Goal: Transaction & Acquisition: Purchase product/service

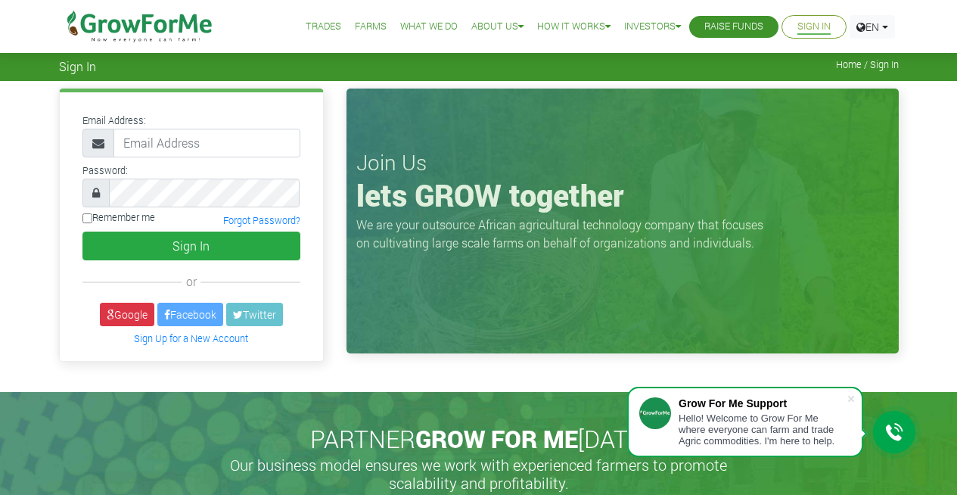
type input "0"
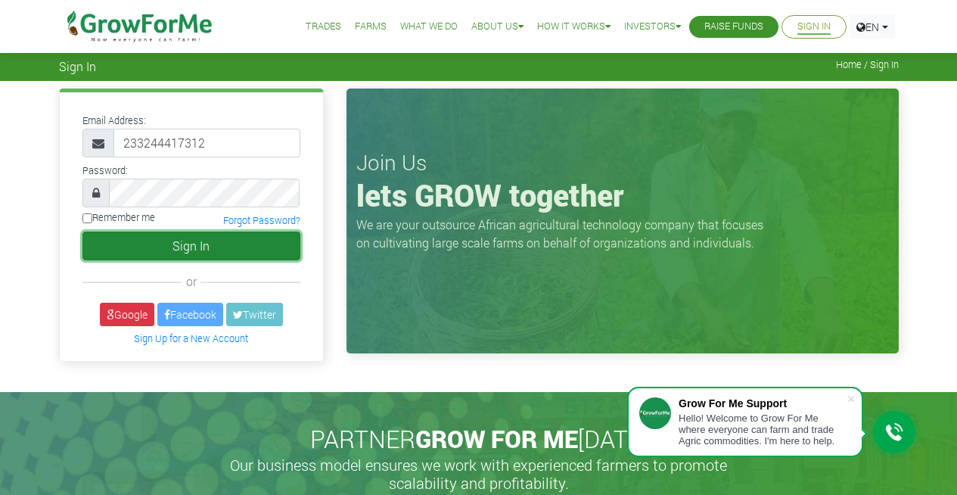
click at [214, 240] on button "Sign In" at bounding box center [191, 246] width 218 height 29
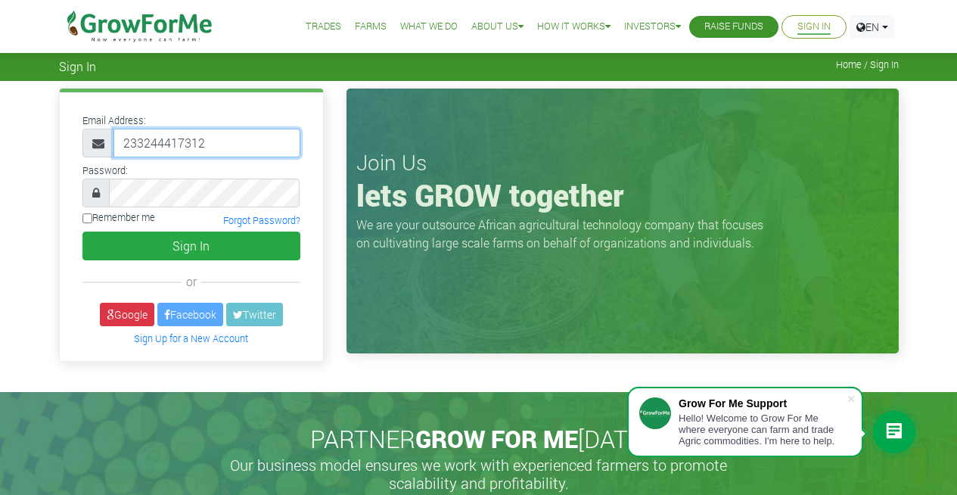
click at [219, 139] on input "233244417312" at bounding box center [206, 143] width 187 height 29
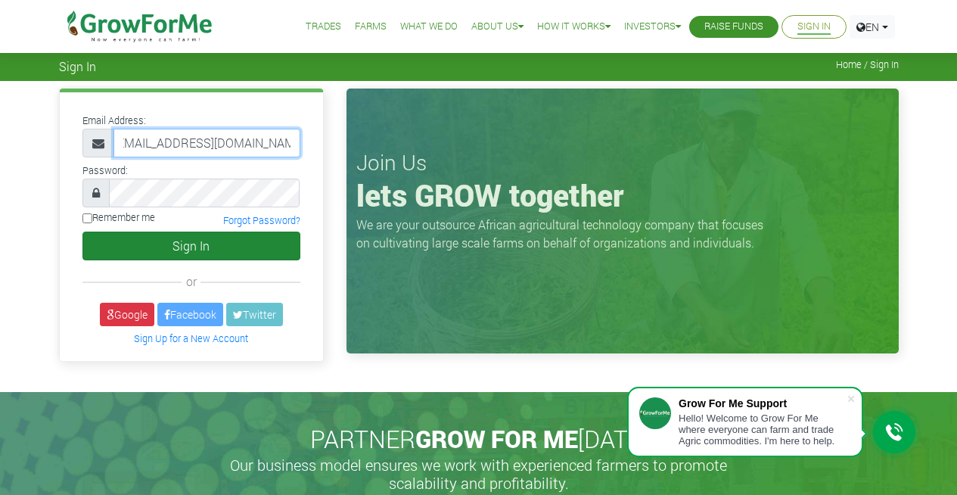
type input "233244417312@growforme.com"
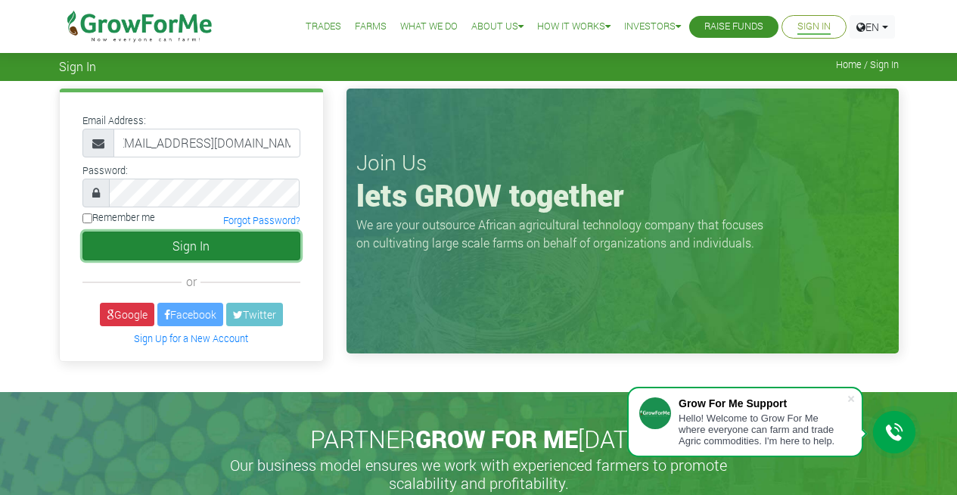
scroll to position [0, 0]
click at [183, 248] on button "Sign In" at bounding box center [191, 246] width 218 height 29
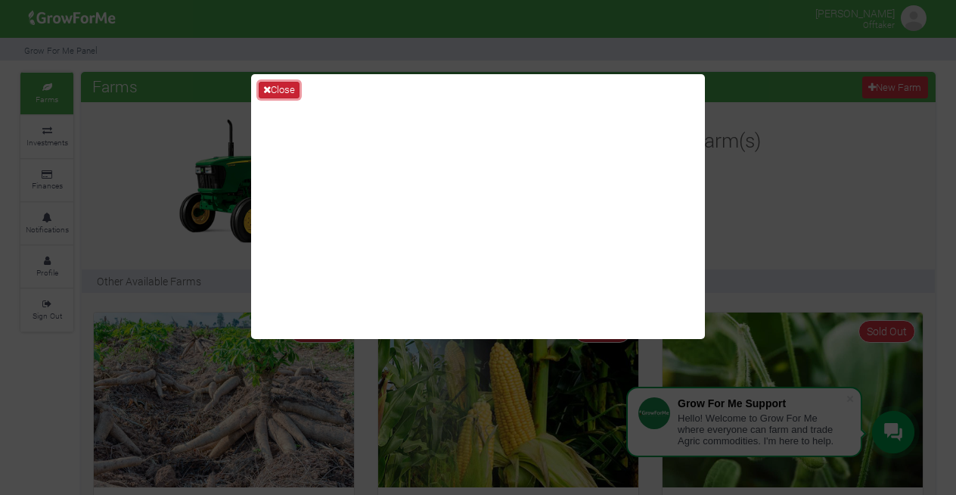
click at [285, 93] on button "Close" at bounding box center [279, 90] width 41 height 17
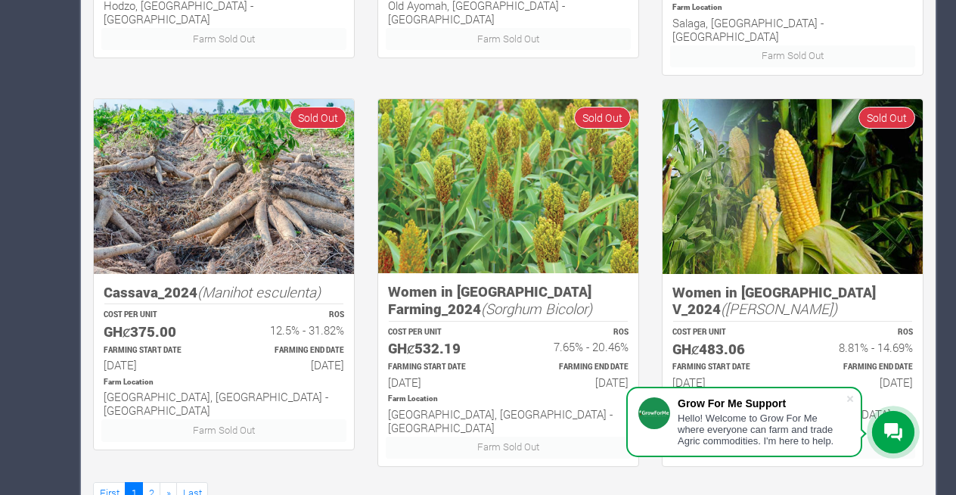
scroll to position [999, 0]
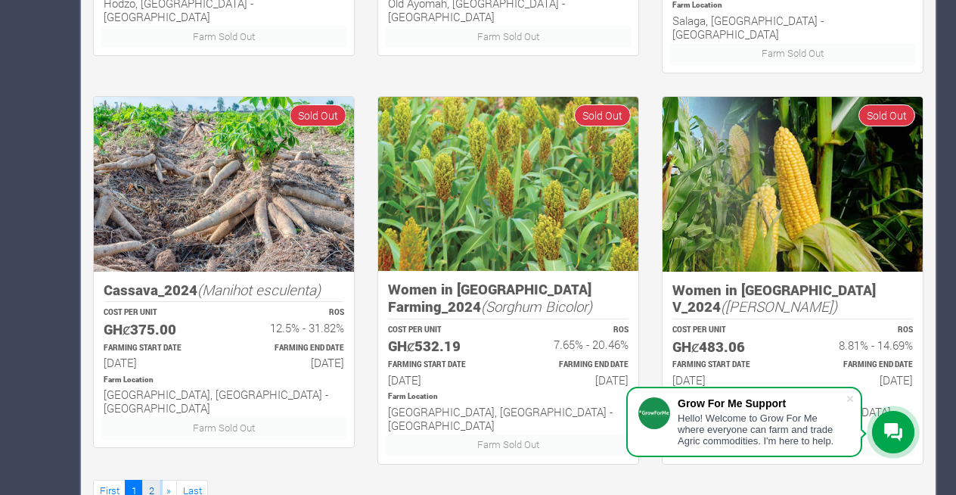
click at [153, 480] on link "2" at bounding box center [151, 491] width 18 height 22
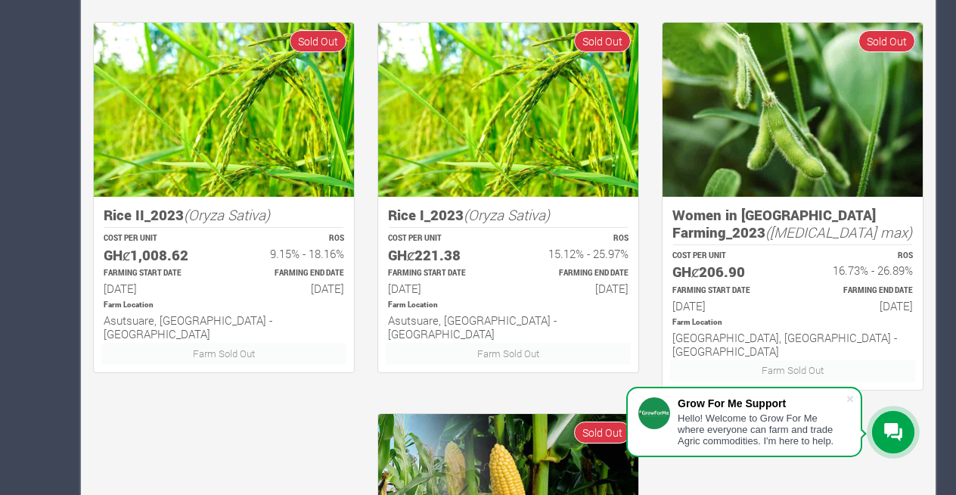
scroll to position [682, 0]
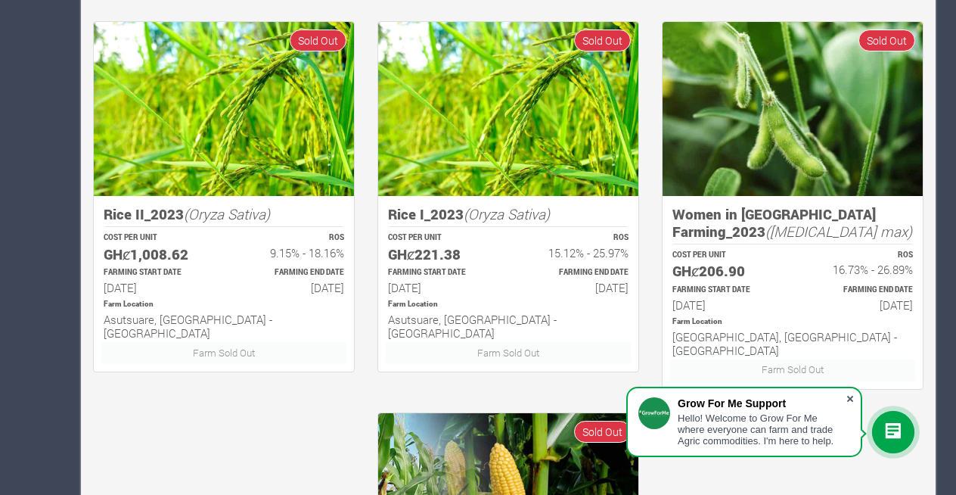
click at [850, 397] on span at bounding box center [850, 398] width 15 height 15
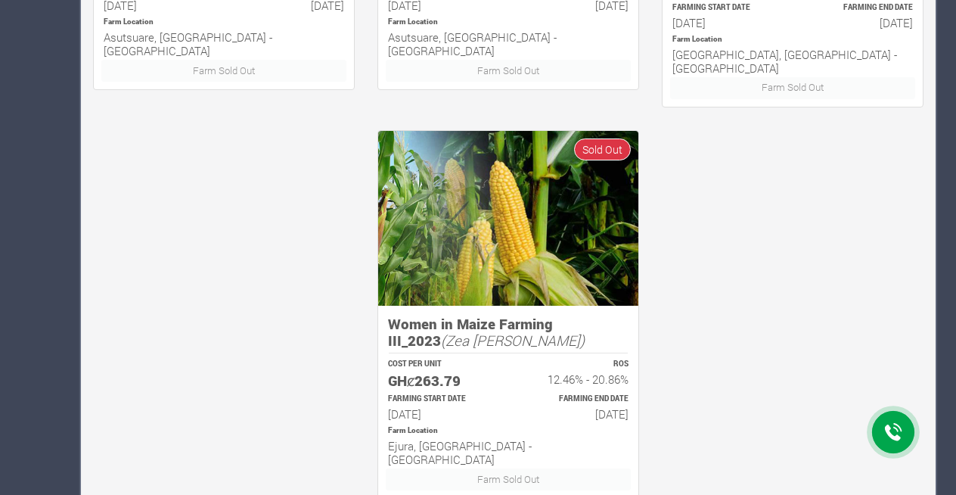
scroll to position [965, 0]
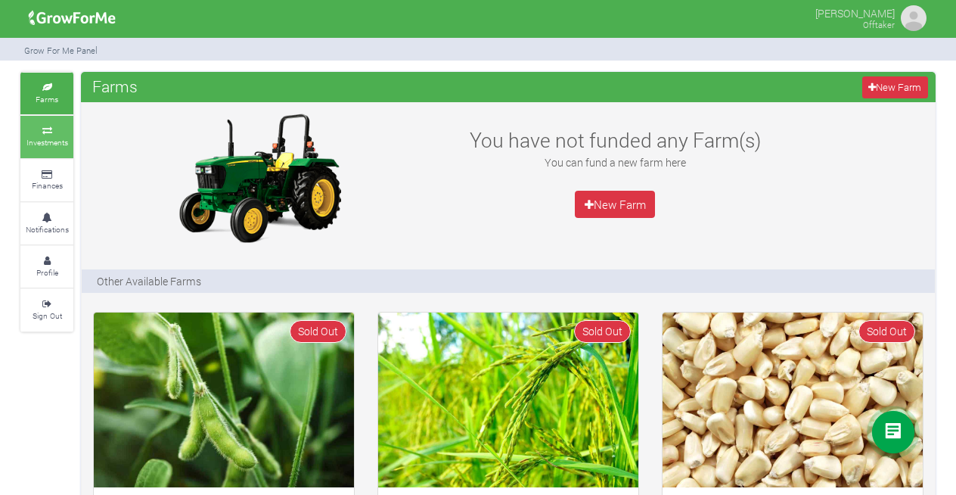
click at [44, 137] on small "Investments" at bounding box center [47, 142] width 42 height 11
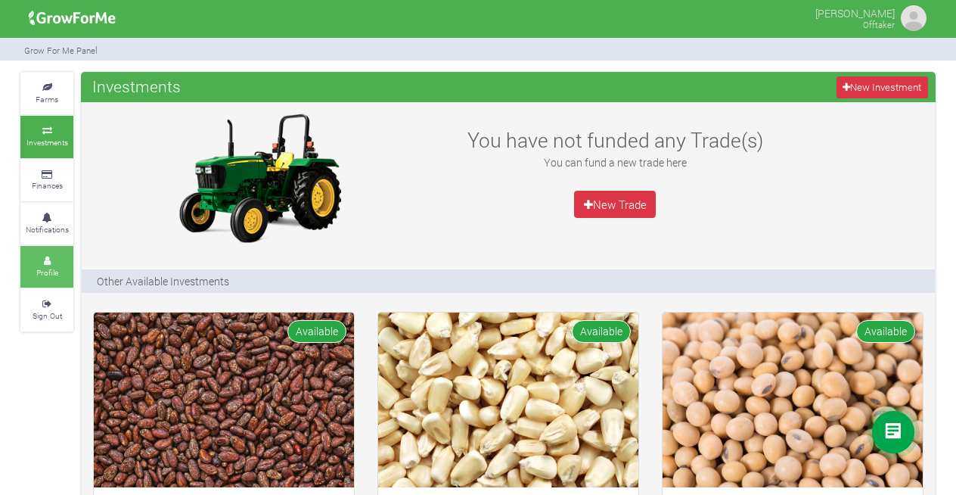
click at [49, 269] on small "Profile" at bounding box center [47, 272] width 22 height 11
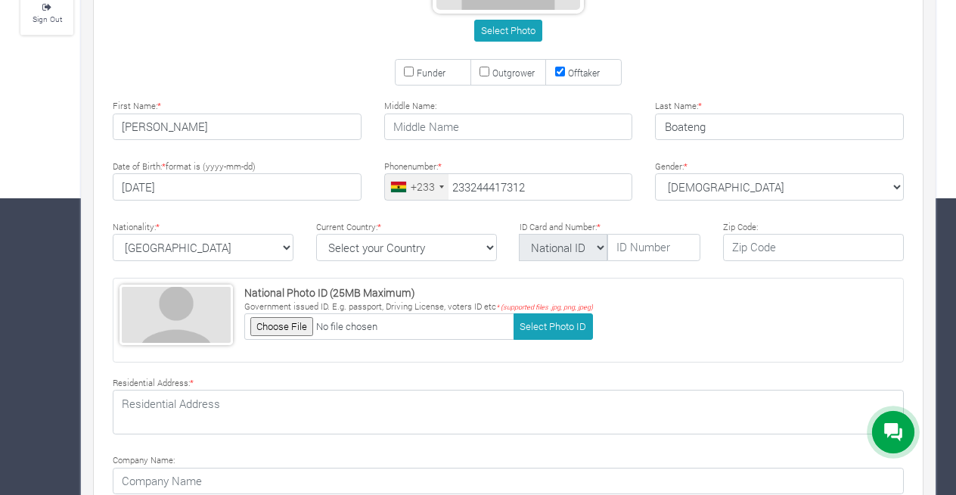
scroll to position [297, 0]
type input "24 441 7312"
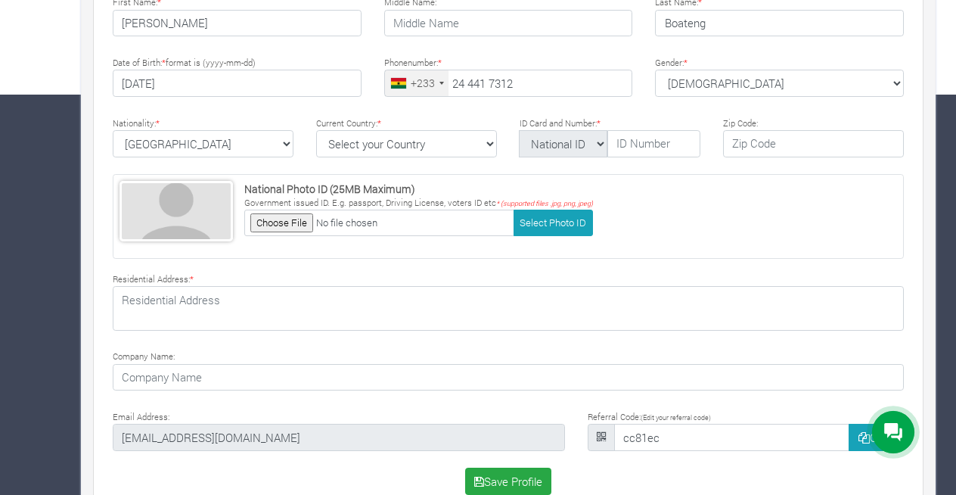
scroll to position [433, 0]
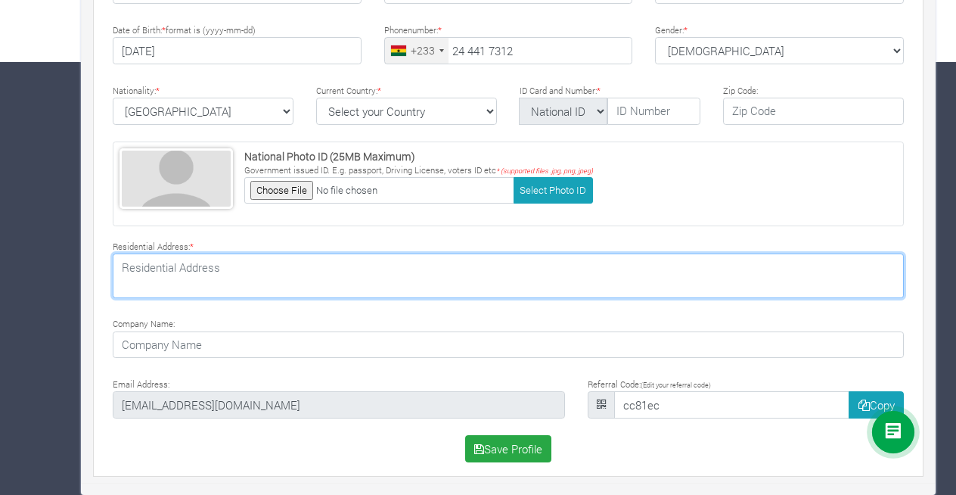
click at [315, 278] on textarea at bounding box center [508, 275] width 791 height 44
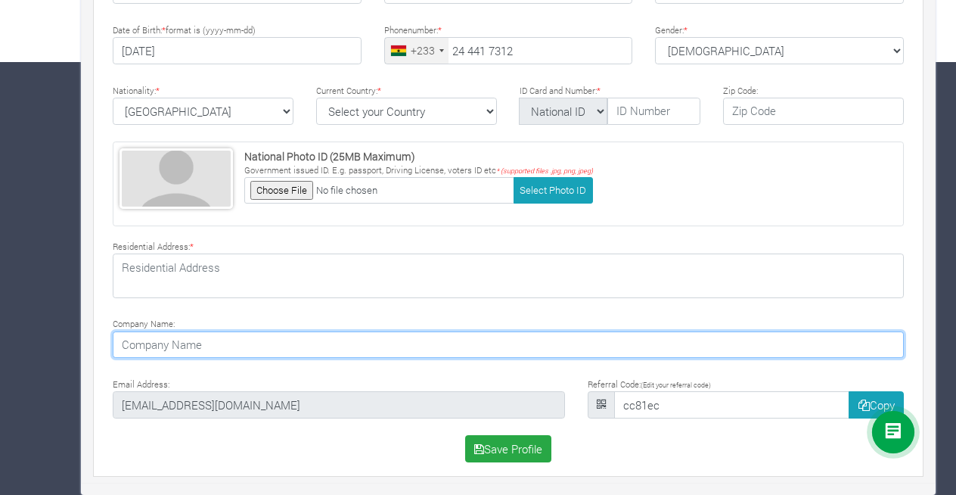
click at [409, 346] on input at bounding box center [508, 344] width 791 height 27
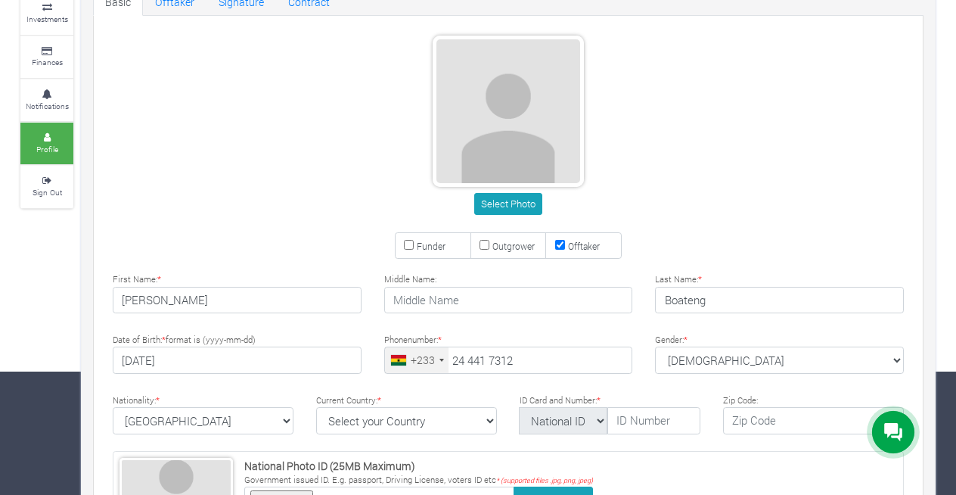
scroll to position [0, 0]
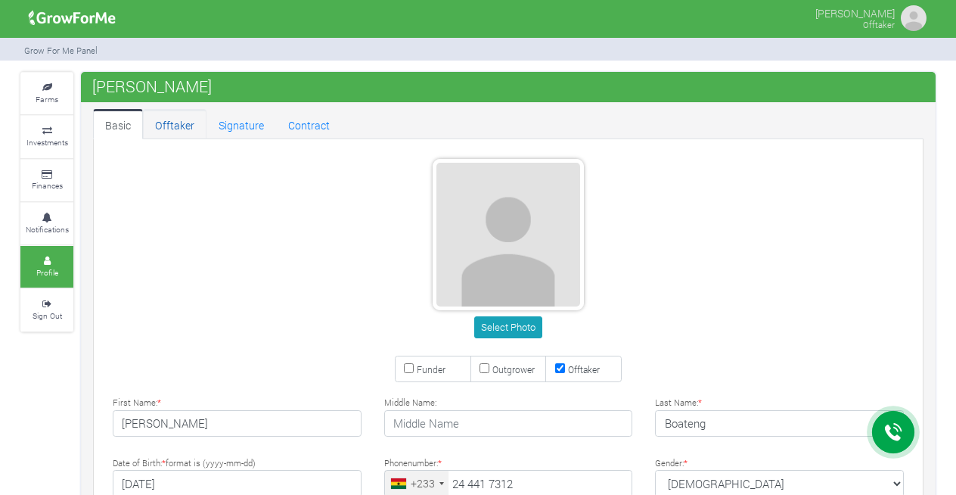
click at [178, 127] on link "Offtaker" at bounding box center [175, 124] width 64 height 30
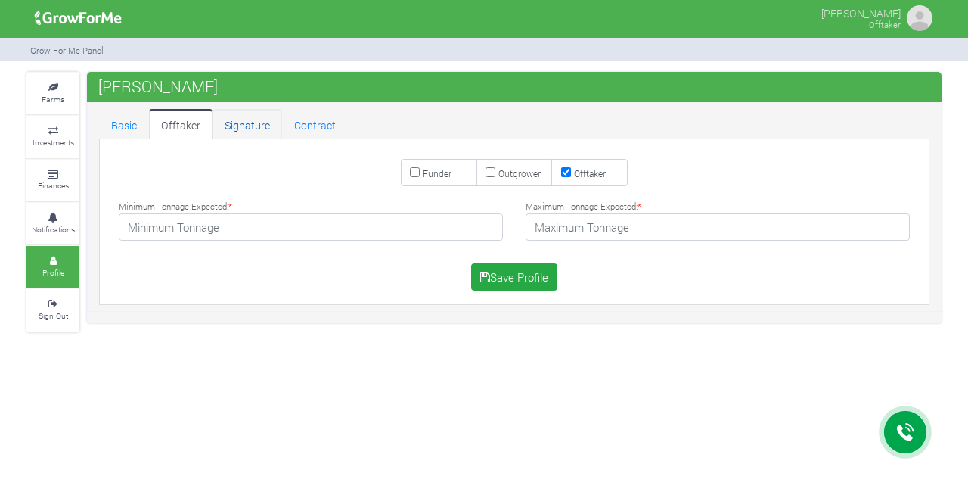
click at [260, 125] on link "Signature" at bounding box center [248, 124] width 70 height 30
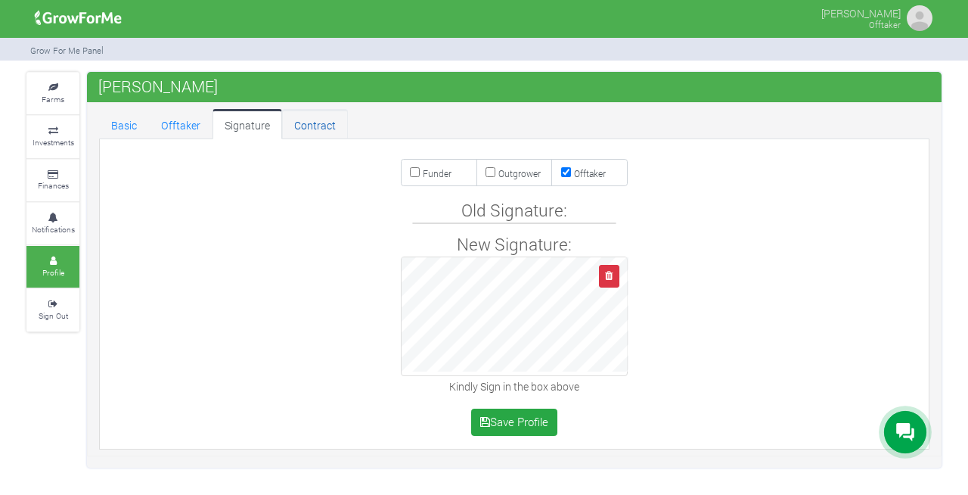
click at [316, 127] on link "Contract" at bounding box center [315, 124] width 66 height 30
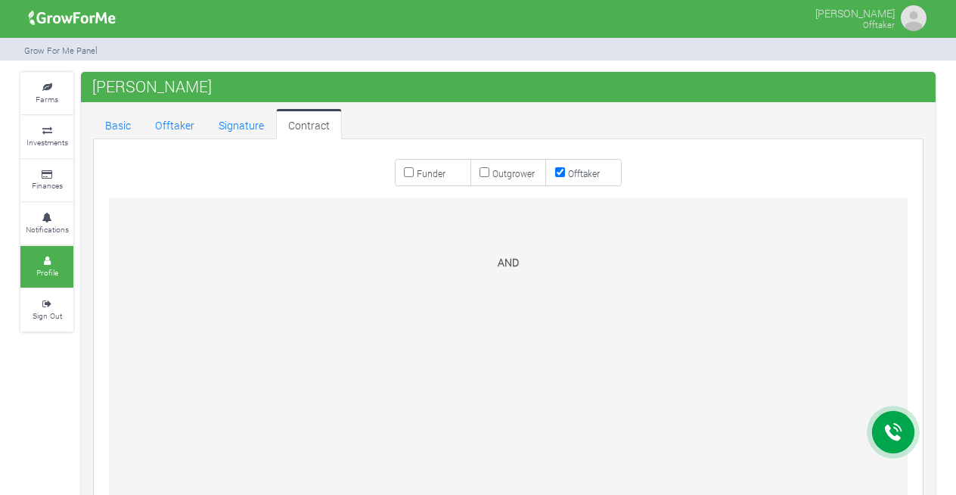
scroll to position [409, 0]
click at [54, 185] on small "Finances" at bounding box center [47, 185] width 31 height 11
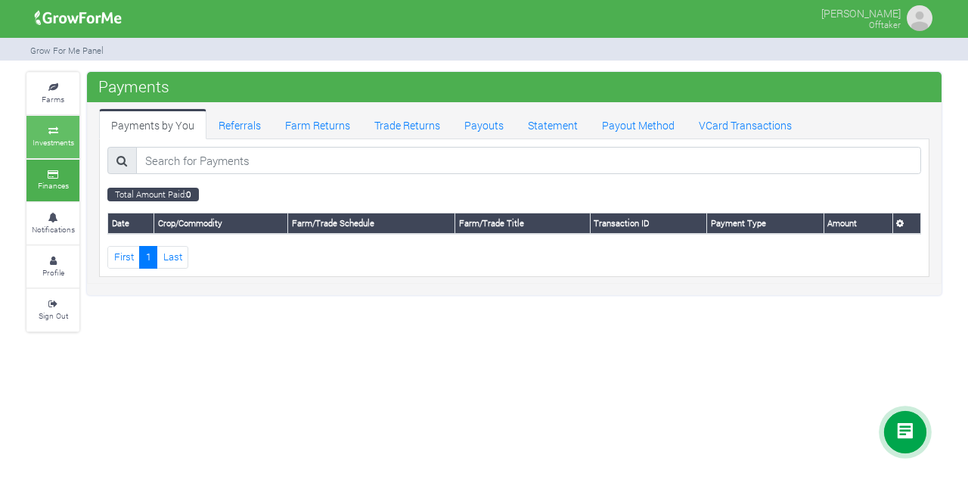
click at [47, 130] on icon at bounding box center [52, 131] width 45 height 8
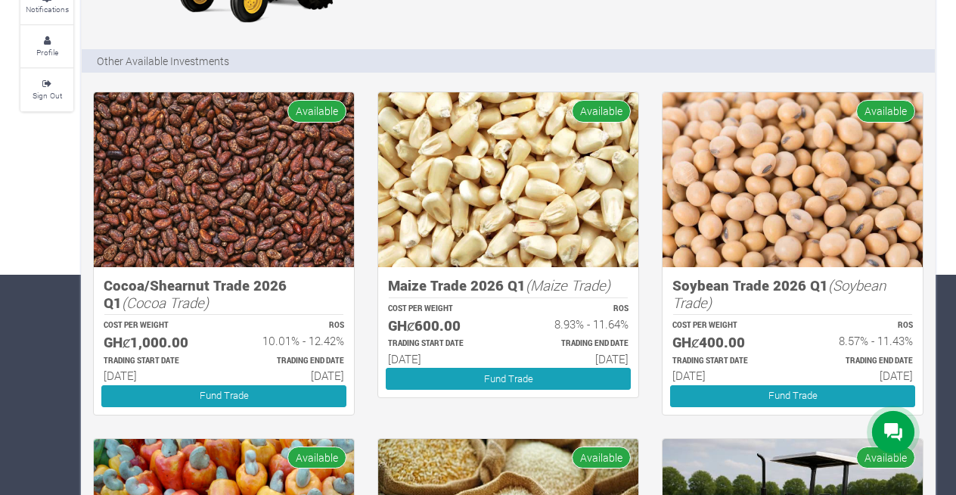
scroll to position [225, 0]
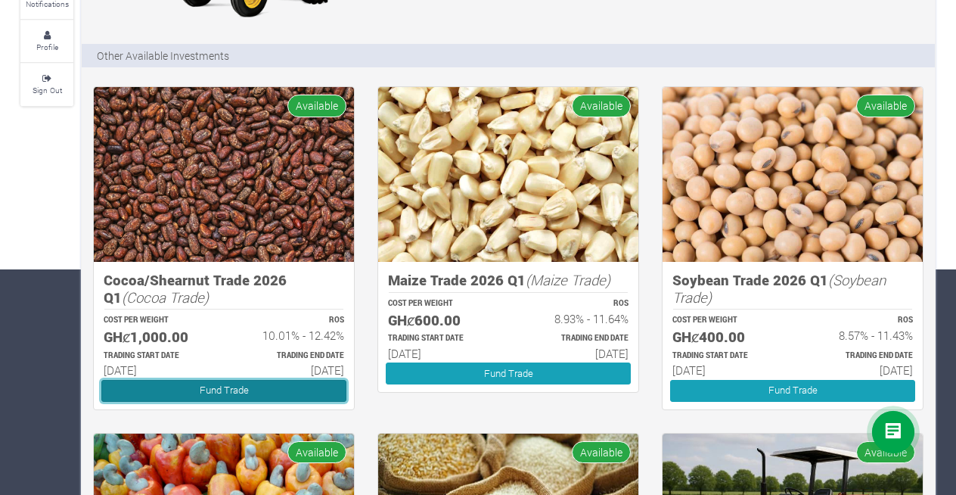
click at [234, 393] on link "Fund Trade" at bounding box center [223, 391] width 245 height 22
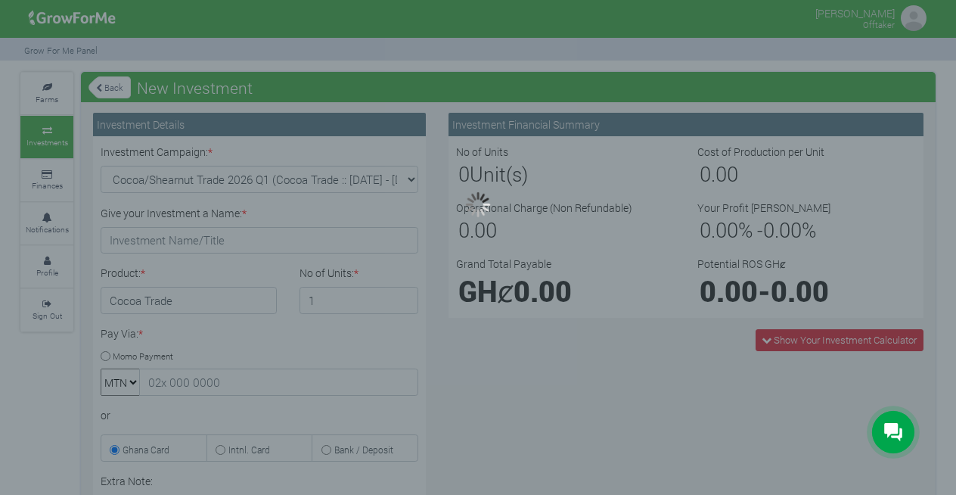
type input "1"
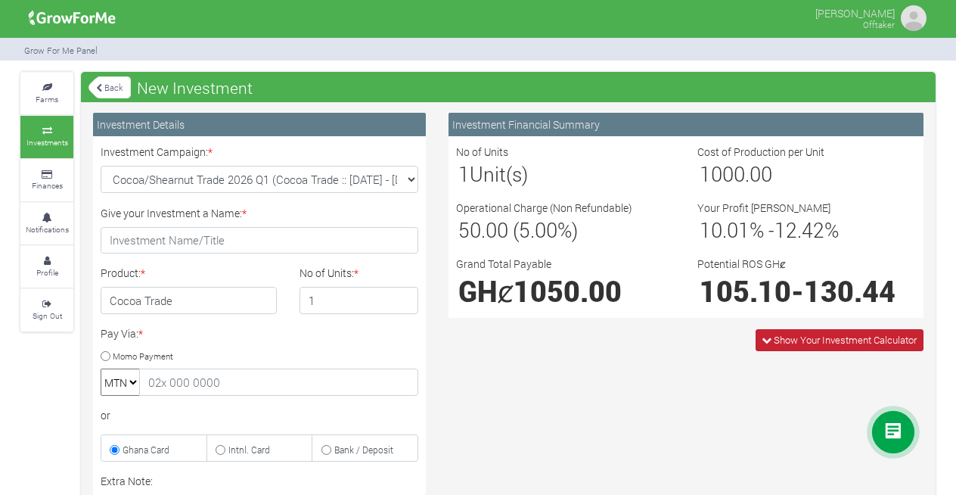
click at [766, 338] on icon at bounding box center [767, 340] width 10 height 10
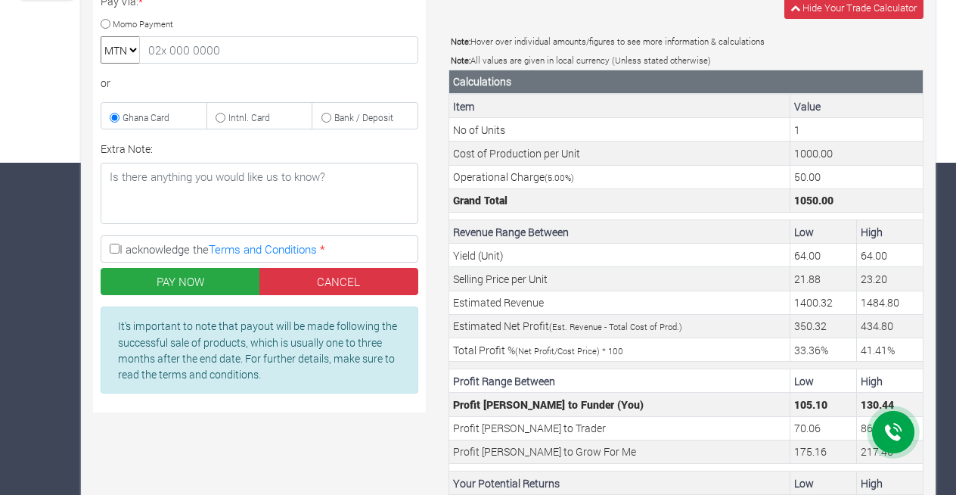
scroll to position [331, 0]
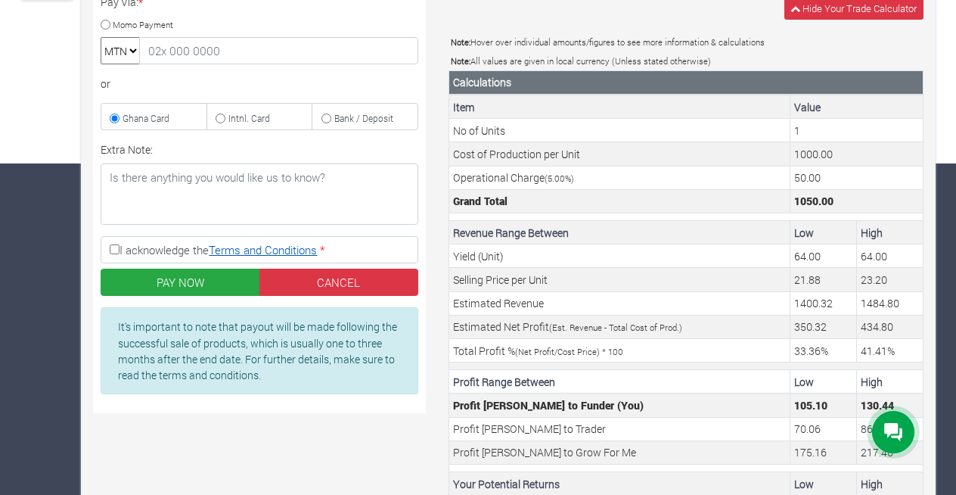
click at [284, 250] on link "Terms and Conditions" at bounding box center [263, 249] width 108 height 15
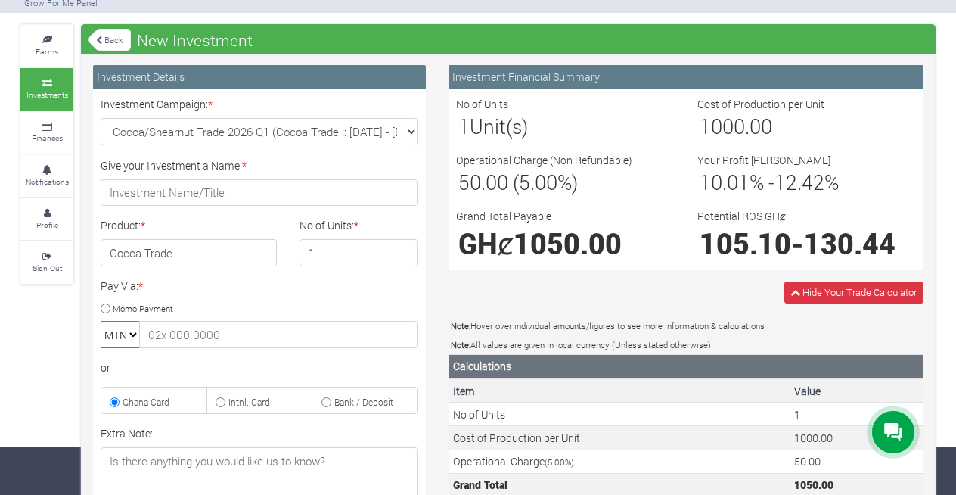
scroll to position [0, 0]
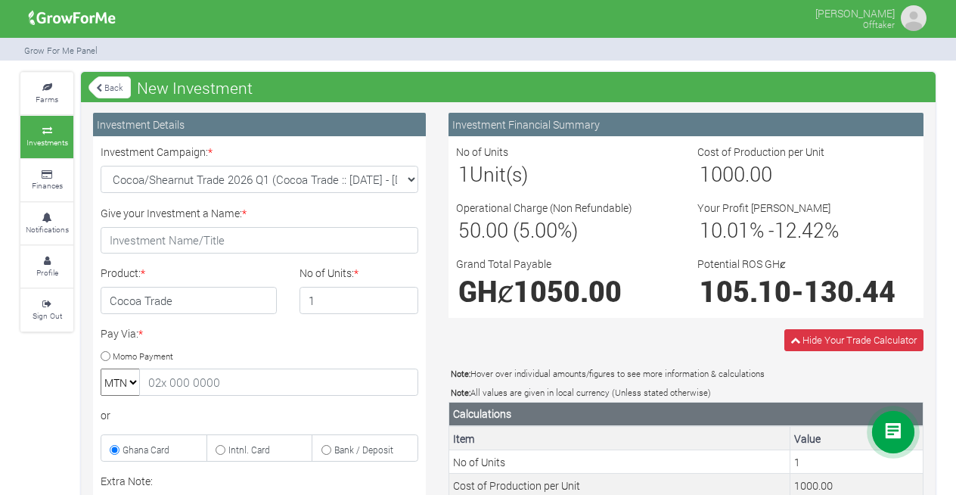
click at [107, 92] on link "Back" at bounding box center [110, 87] width 42 height 25
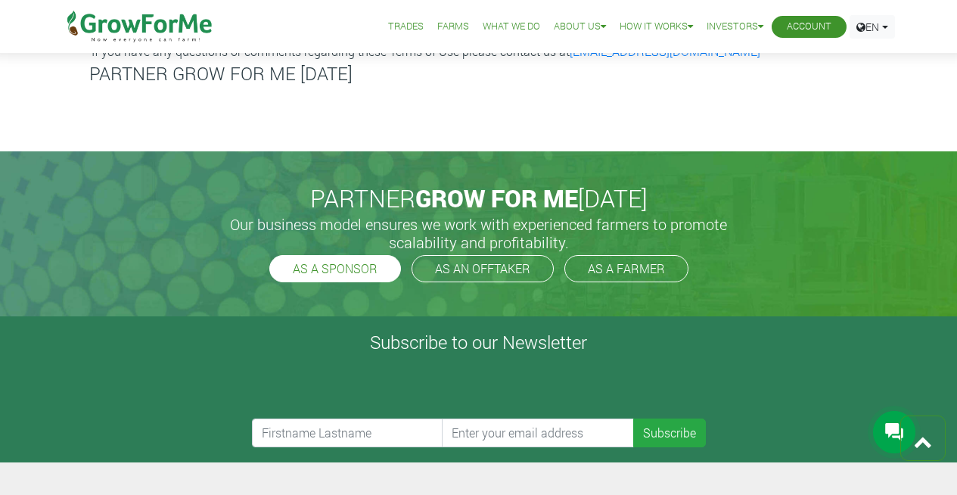
scroll to position [3295, 0]
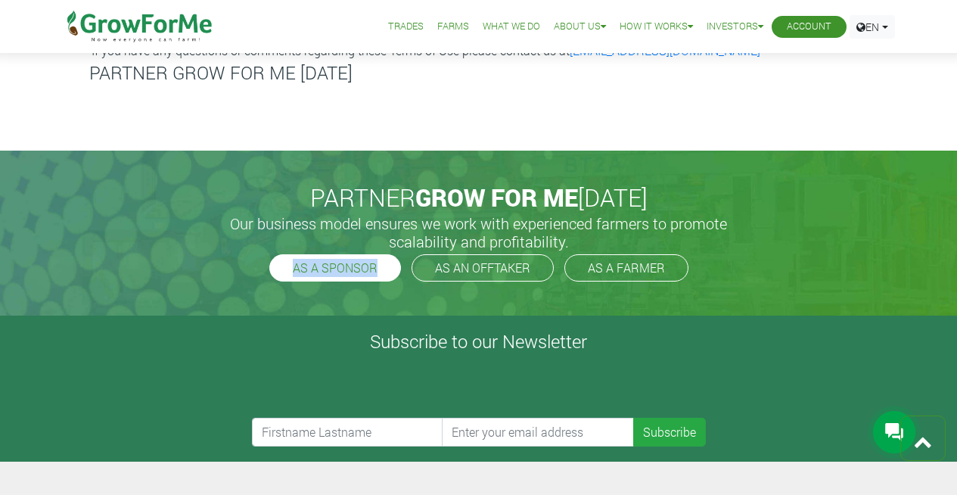
click at [325, 278] on link "AS A SPONSOR" at bounding box center [335, 267] width 132 height 27
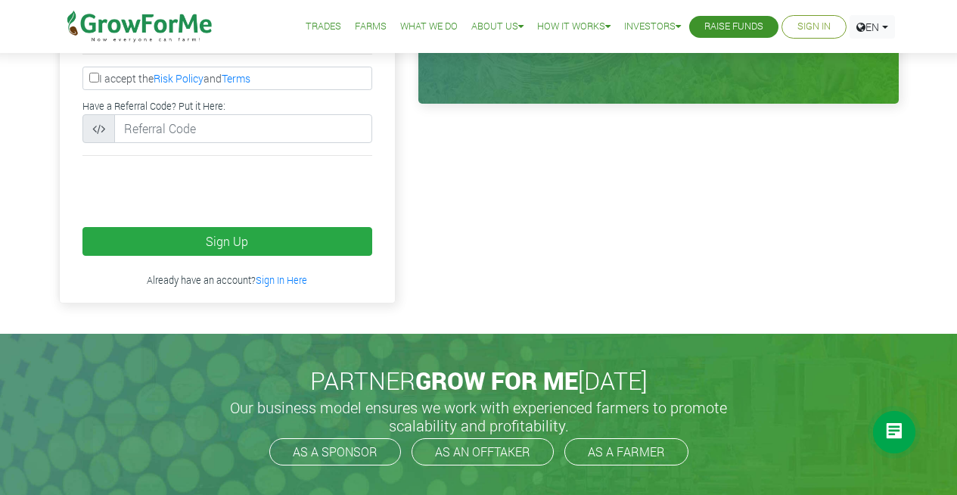
scroll to position [501, 0]
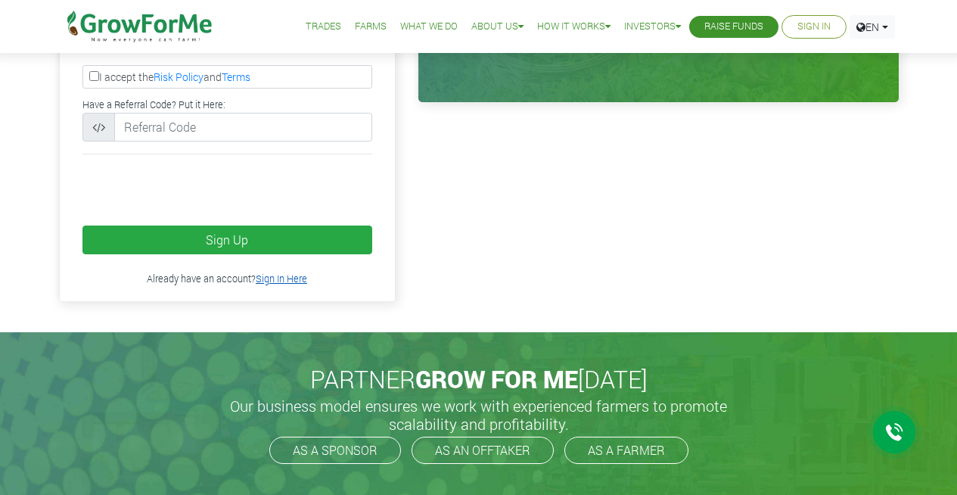
type input "233244417312@growforme.com"
click at [287, 278] on link "Sign In Here" at bounding box center [281, 278] width 51 height 12
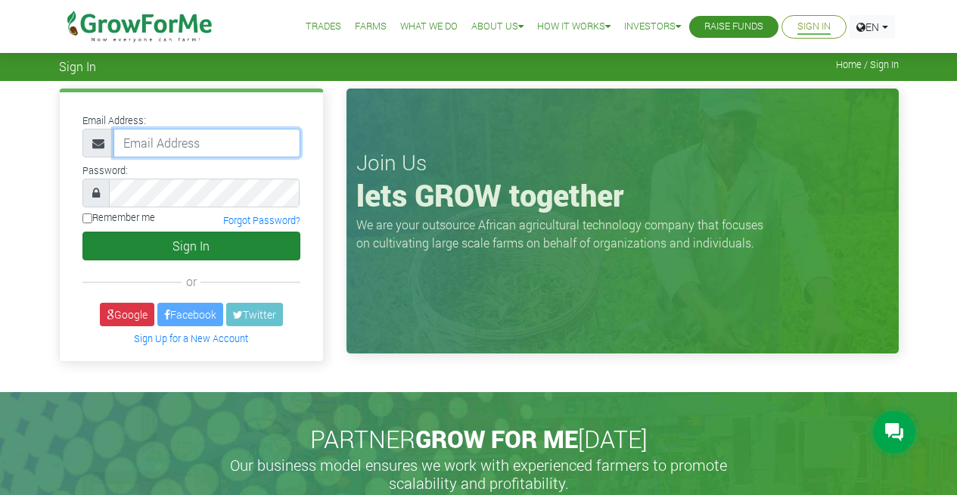
type input "[EMAIL_ADDRESS][DOMAIN_NAME]"
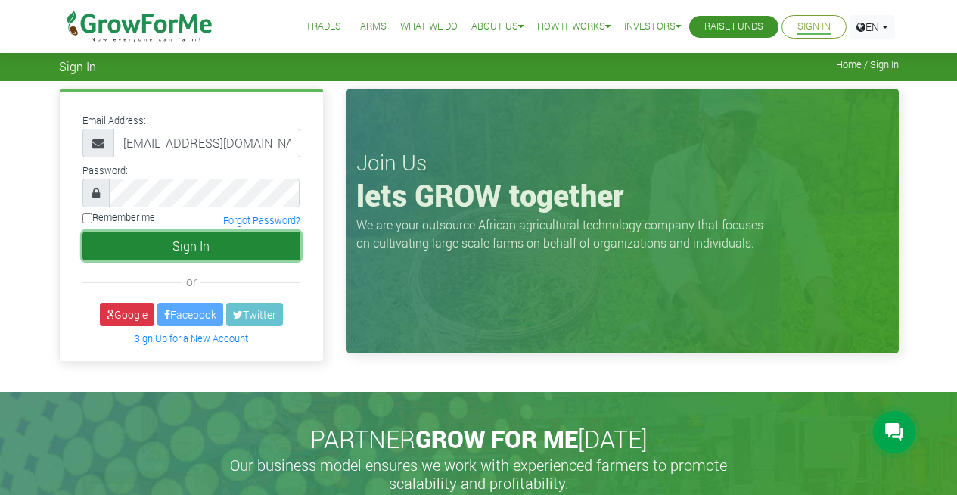
click at [186, 253] on button "Sign In" at bounding box center [191, 246] width 218 height 29
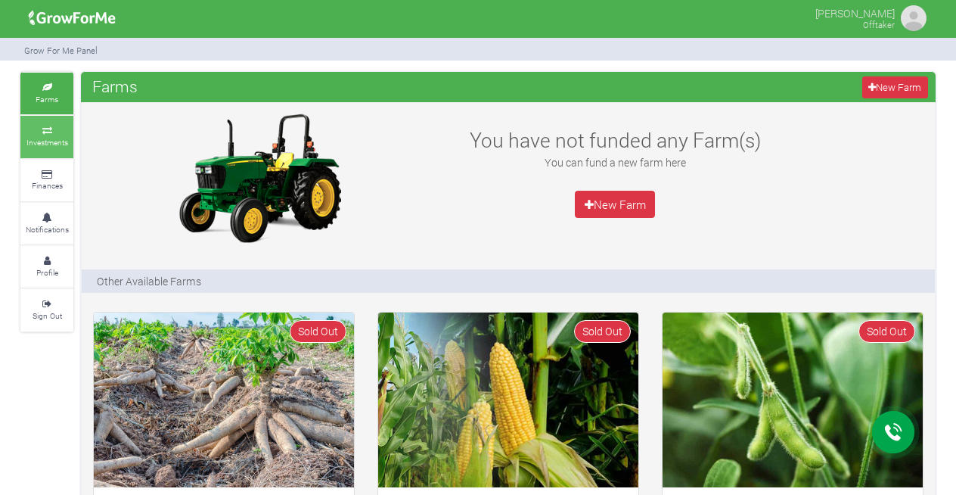
click at [47, 147] on small "Investments" at bounding box center [47, 142] width 42 height 11
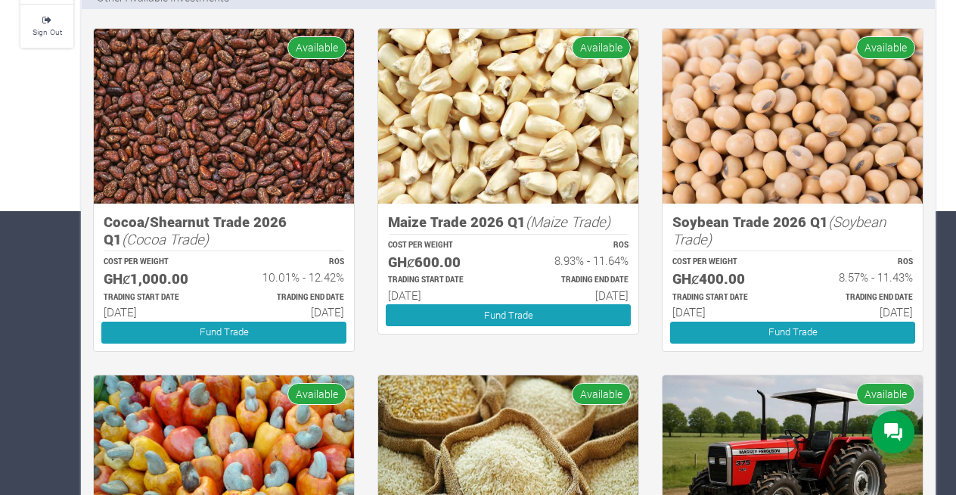
scroll to position [286, 0]
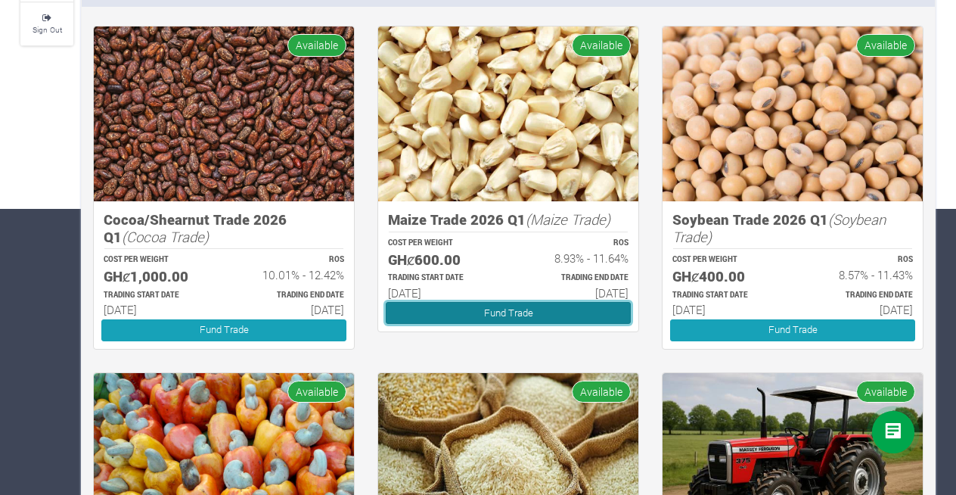
click at [534, 315] on link "Fund Trade" at bounding box center [508, 313] width 245 height 22
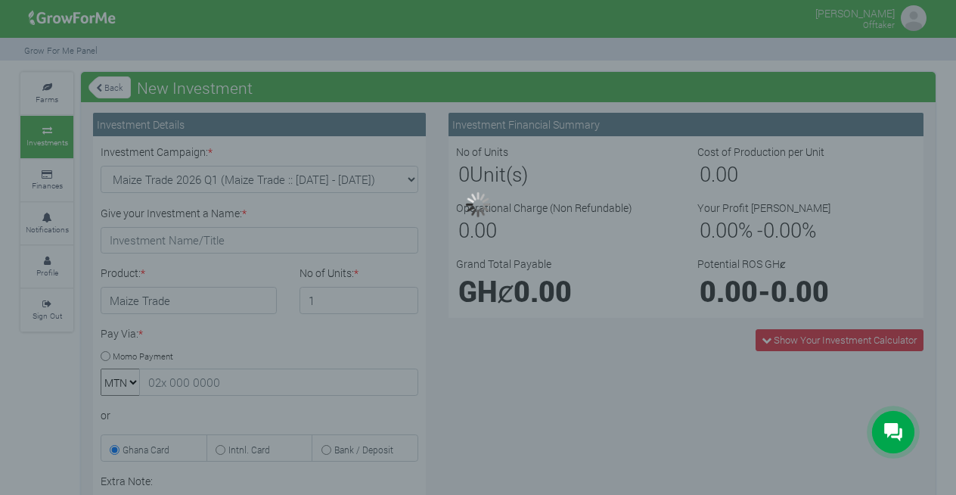
type input "1"
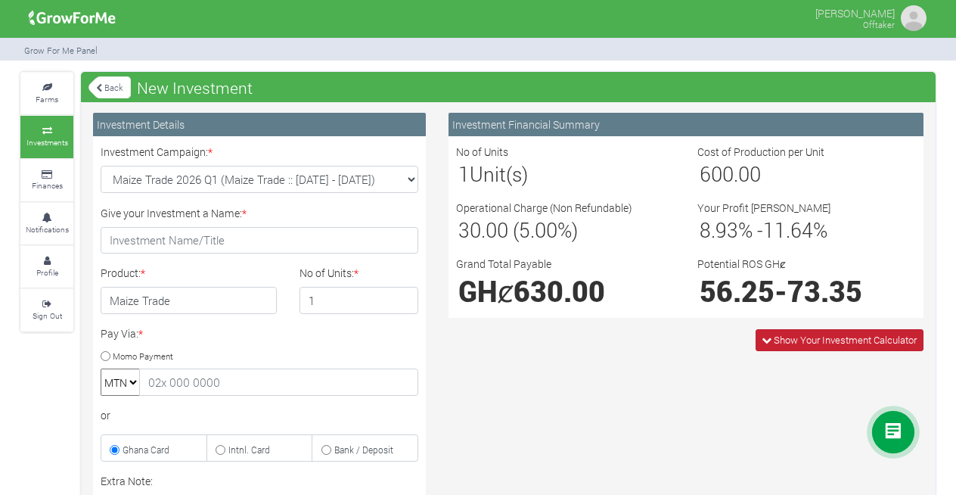
click at [805, 339] on span "Show Your Investment Calculator" at bounding box center [845, 340] width 143 height 14
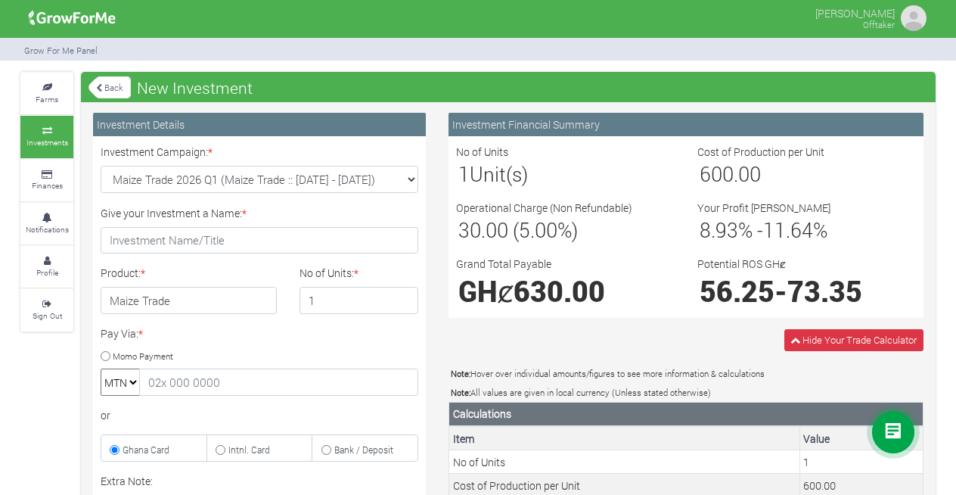
click at [107, 84] on link "Back" at bounding box center [110, 87] width 42 height 25
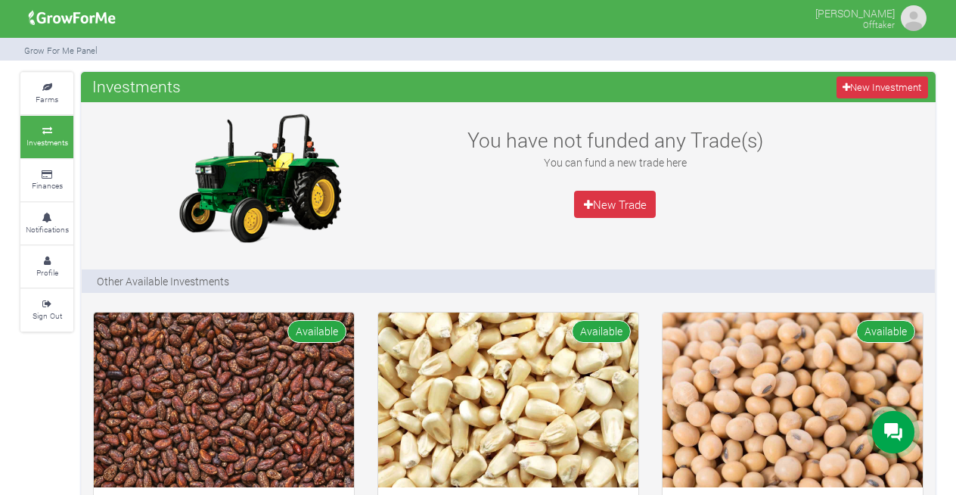
click at [490, 379] on img at bounding box center [508, 399] width 260 height 175
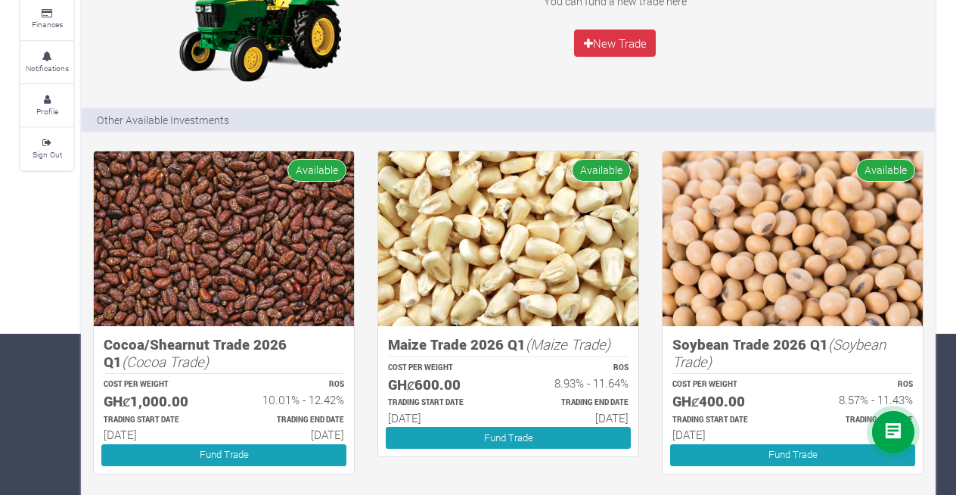
scroll to position [179, 0]
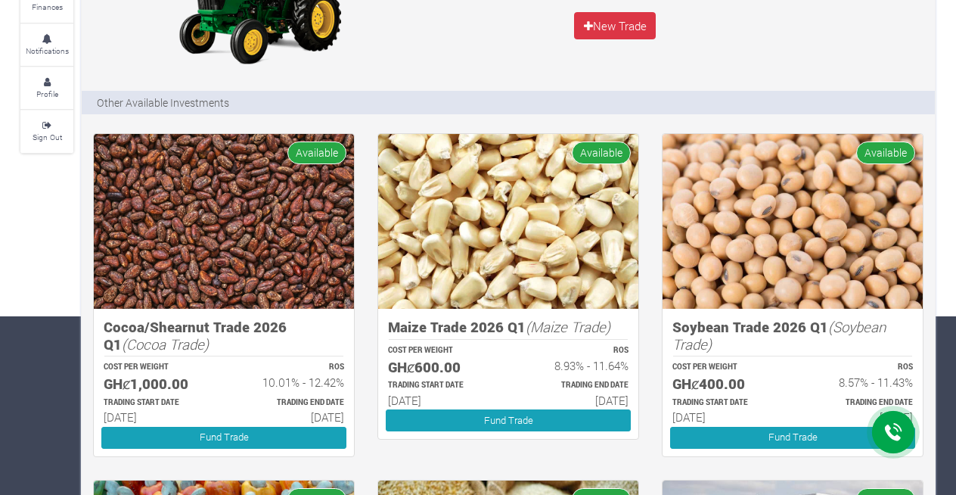
click at [282, 272] on img at bounding box center [224, 221] width 260 height 175
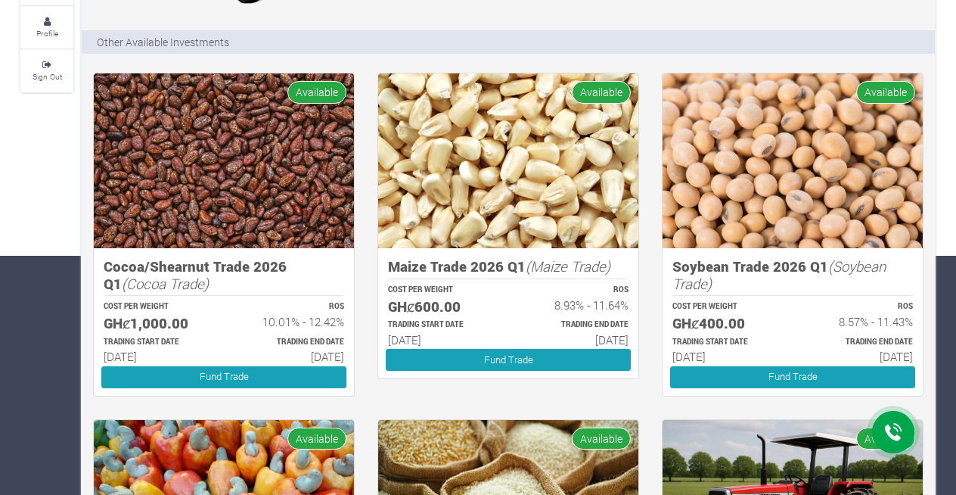
scroll to position [241, 0]
